Goal: Check status: Check status

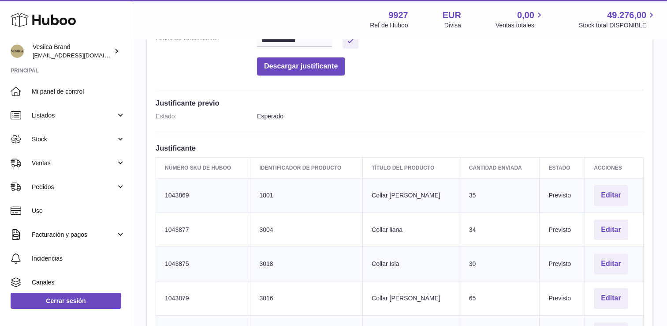
scroll to position [176, 0]
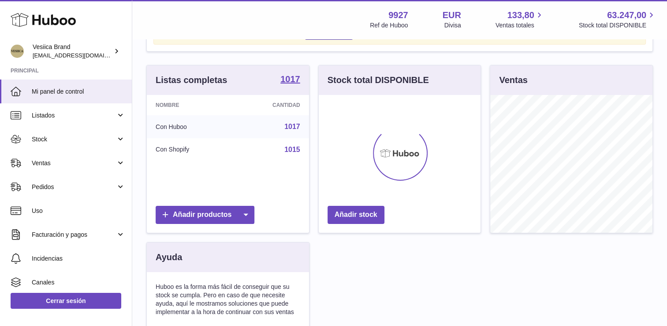
scroll to position [88, 0]
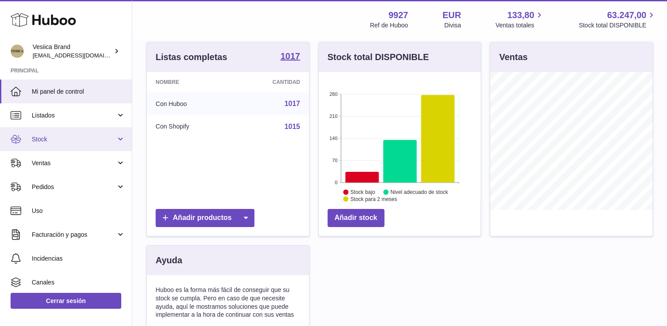
click at [46, 138] on span "Stock" at bounding box center [74, 139] width 84 height 8
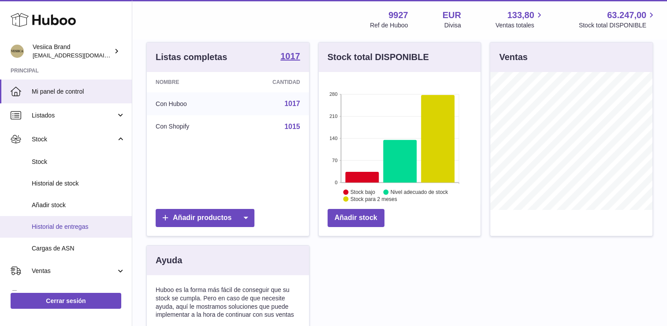
click at [58, 222] on span "Historial de entregas" at bounding box center [79, 226] width 94 height 8
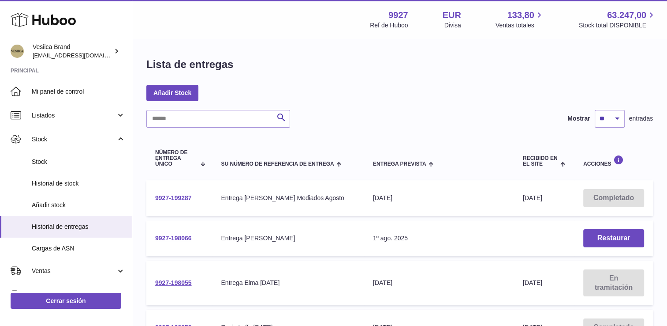
click at [180, 197] on link "9927-199287" at bounding box center [173, 197] width 37 height 7
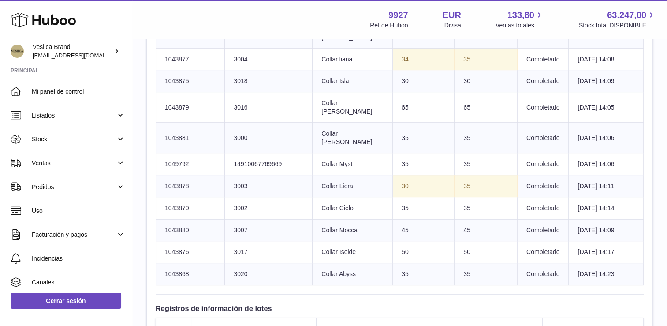
scroll to position [397, 0]
